Goal: Task Accomplishment & Management: Complete application form

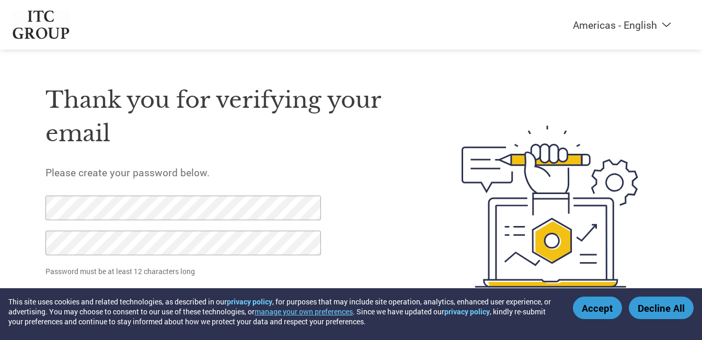
scroll to position [31, 0]
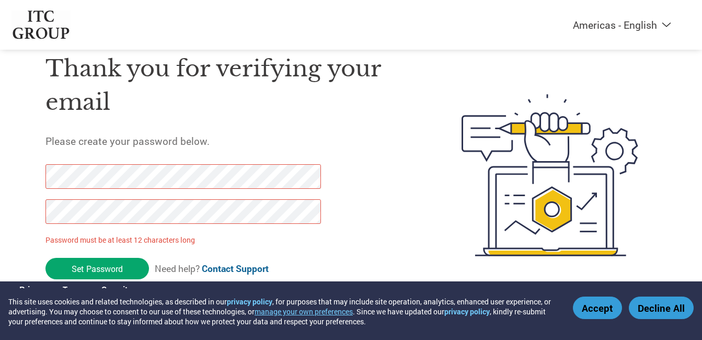
click at [398, 235] on div "Thank you for verifying your email Please create your password below. Password …" at bounding box center [228, 175] width 367 height 277
click at [344, 245] on div "Thank you for verifying your email Please create your password below. Password …" at bounding box center [228, 175] width 367 height 277
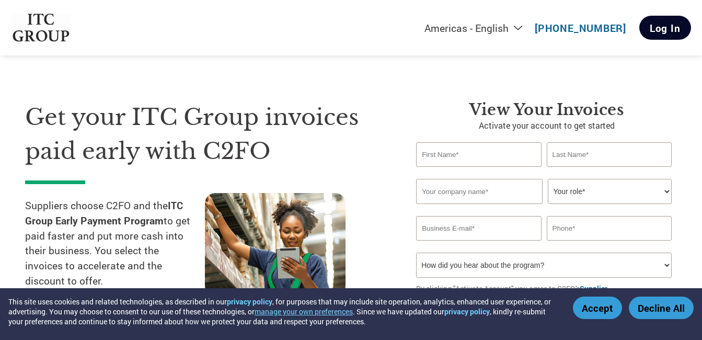
click at [650, 22] on link "Log In" at bounding box center [665, 28] width 52 height 24
